Goal: Find specific page/section: Find specific page/section

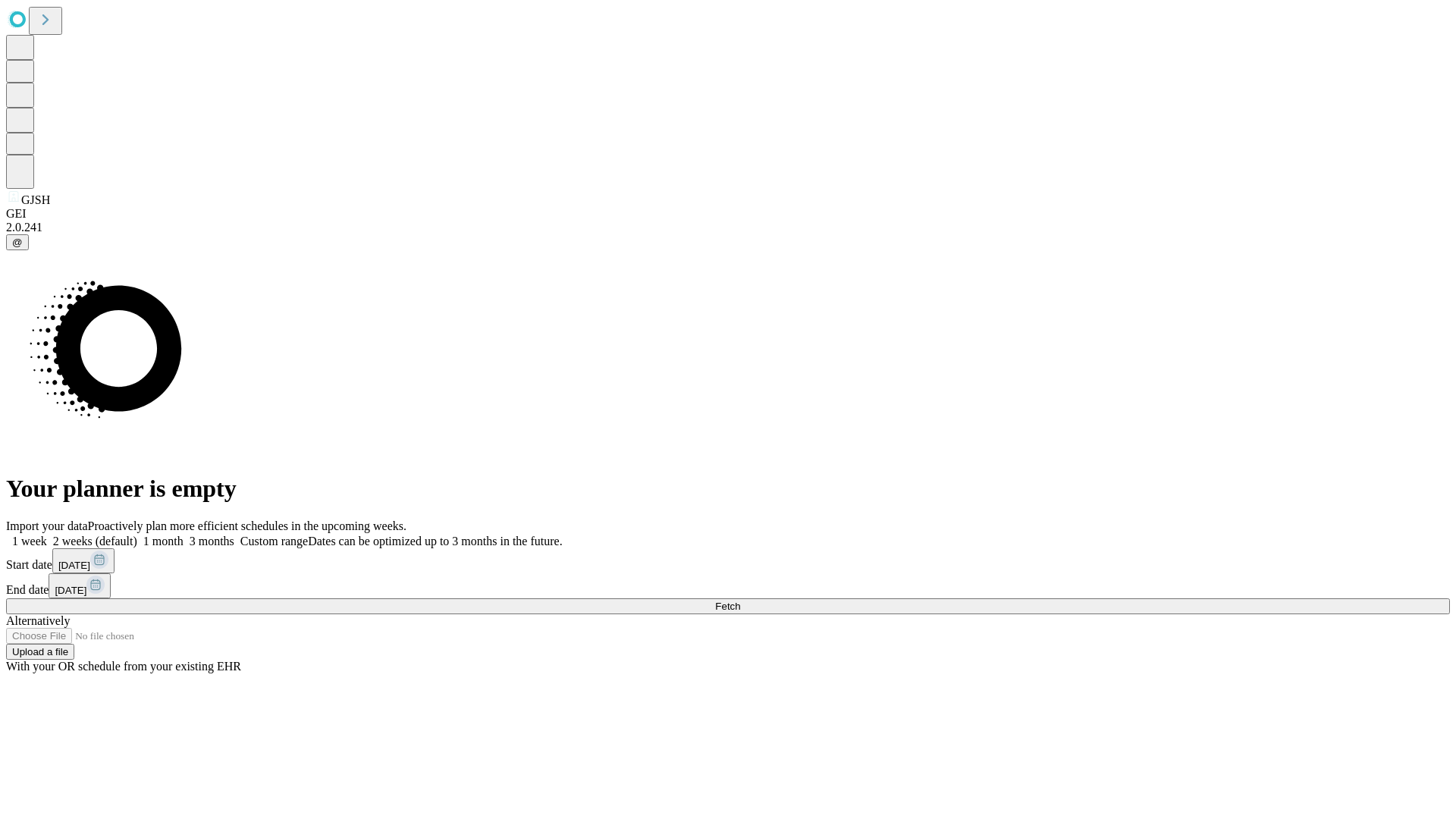
click at [740, 600] on span "Fetch" at bounding box center [727, 606] width 25 height 11
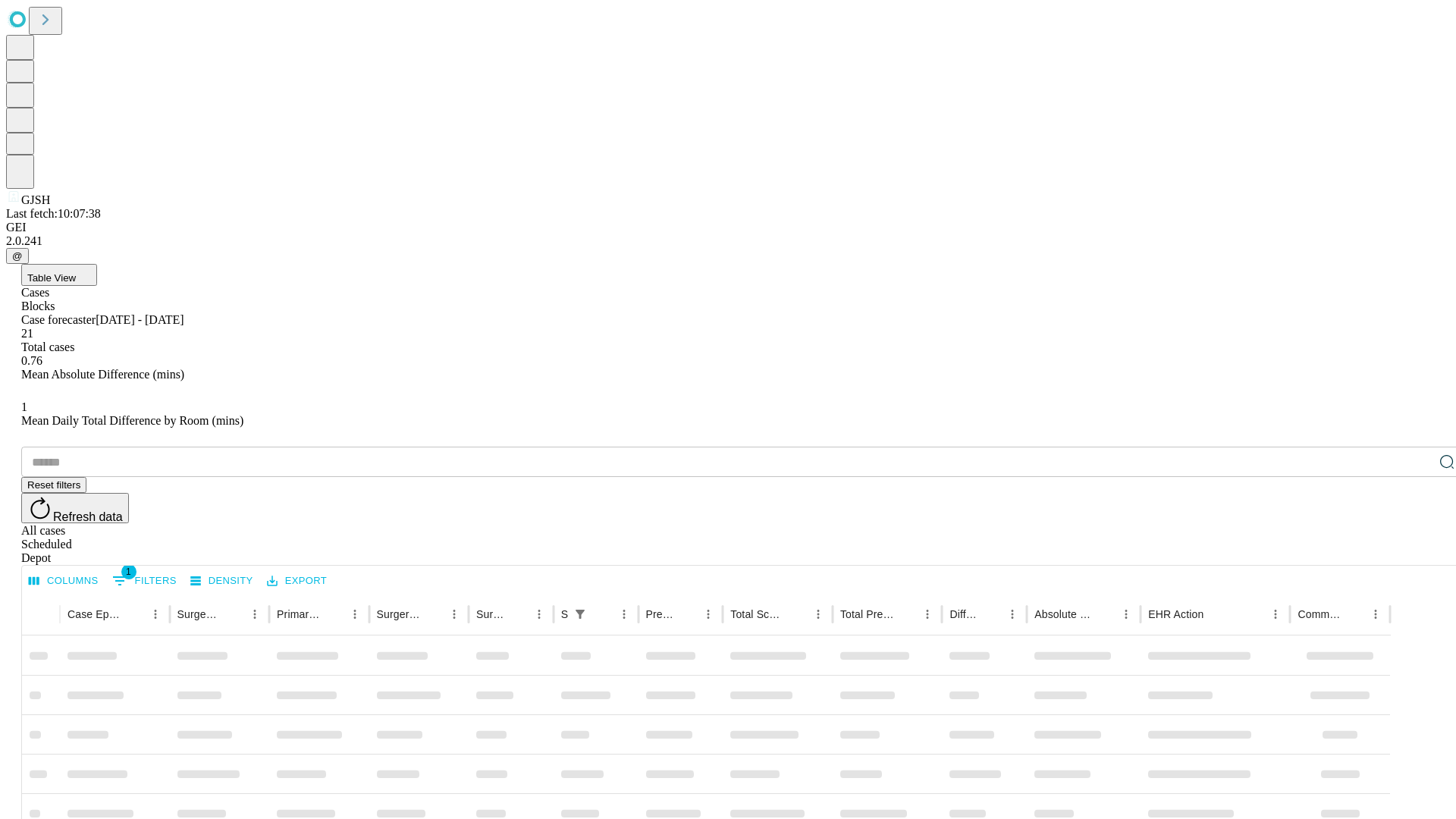
click at [1417, 551] on div "Depot" at bounding box center [743, 557] width 1444 height 14
